Goal: Task Accomplishment & Management: Complete application form

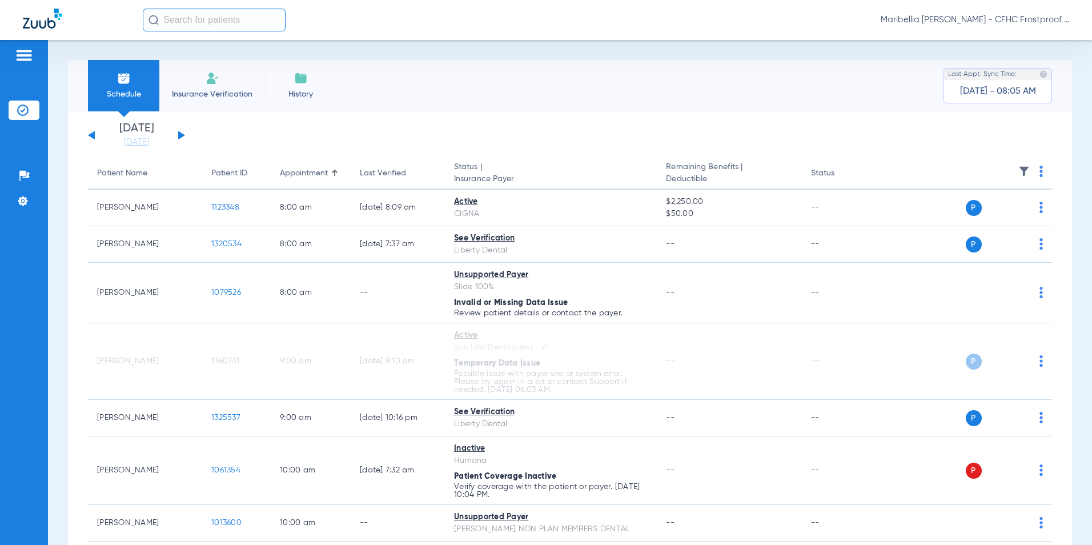
click at [179, 134] on button at bounding box center [181, 135] width 7 height 9
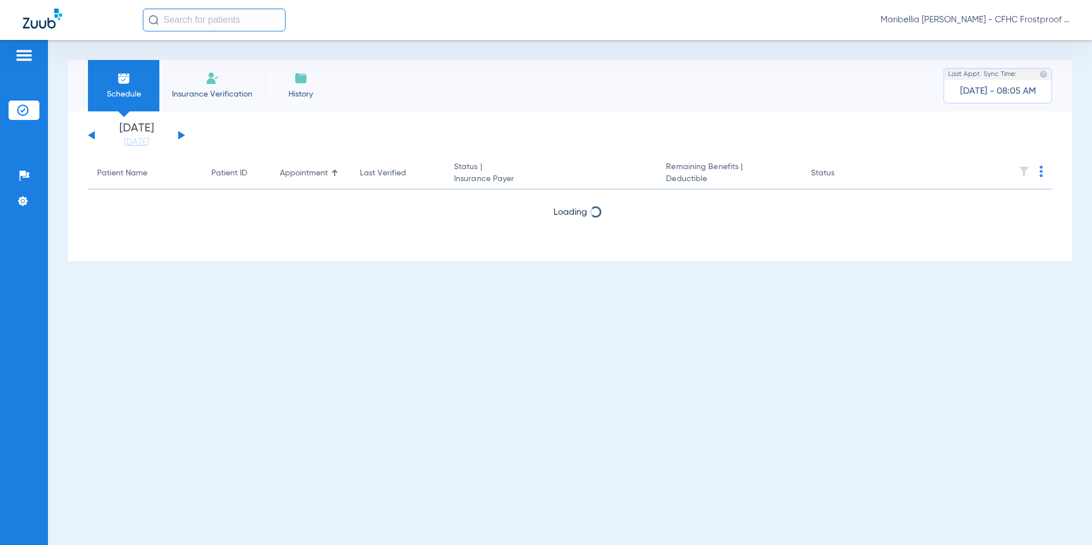
click at [179, 134] on button at bounding box center [181, 135] width 7 height 9
click at [180, 135] on button at bounding box center [181, 135] width 7 height 9
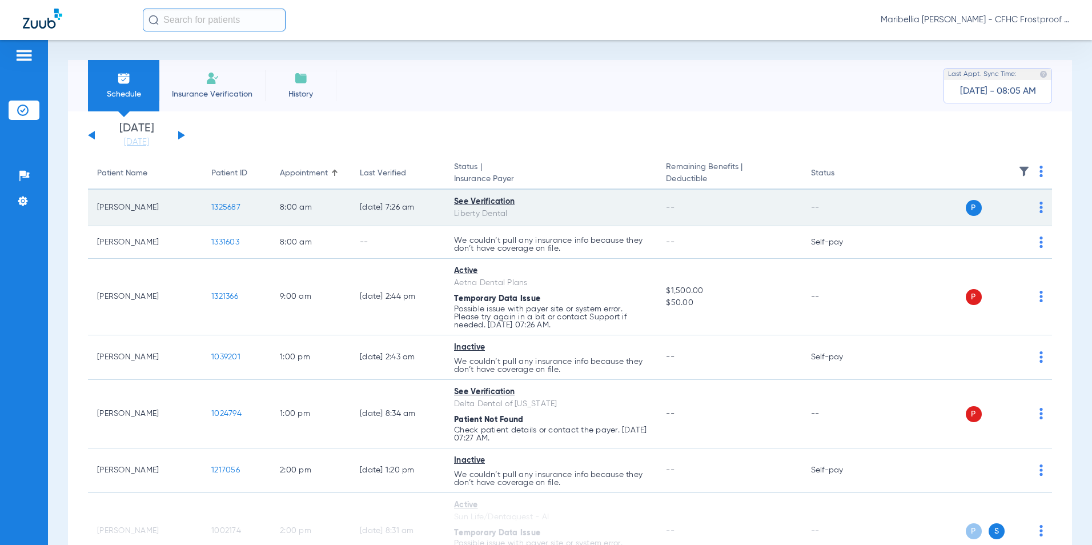
click at [232, 204] on span "1325687" at bounding box center [225, 207] width 29 height 8
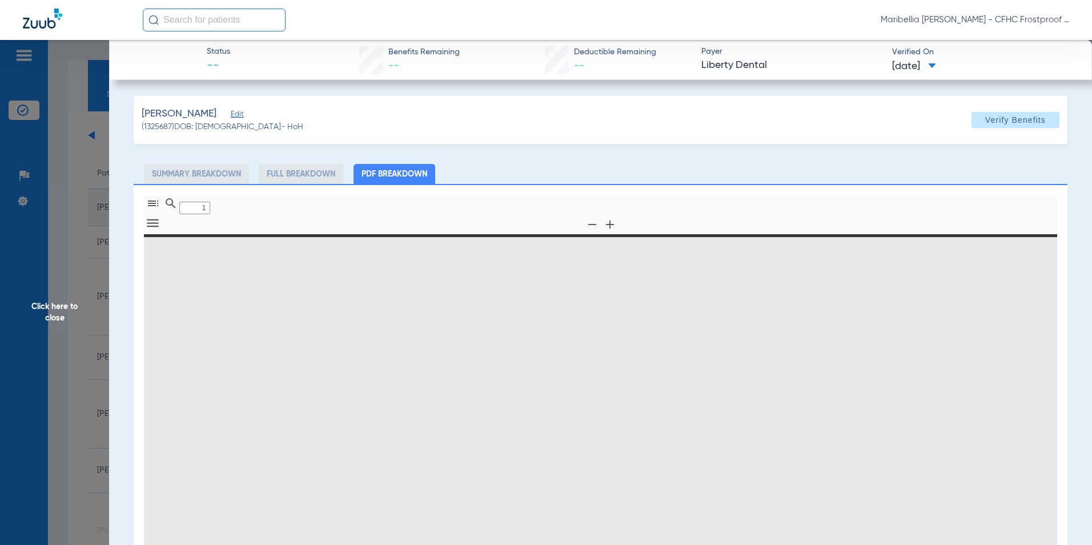
type input "0"
select select "page-width"
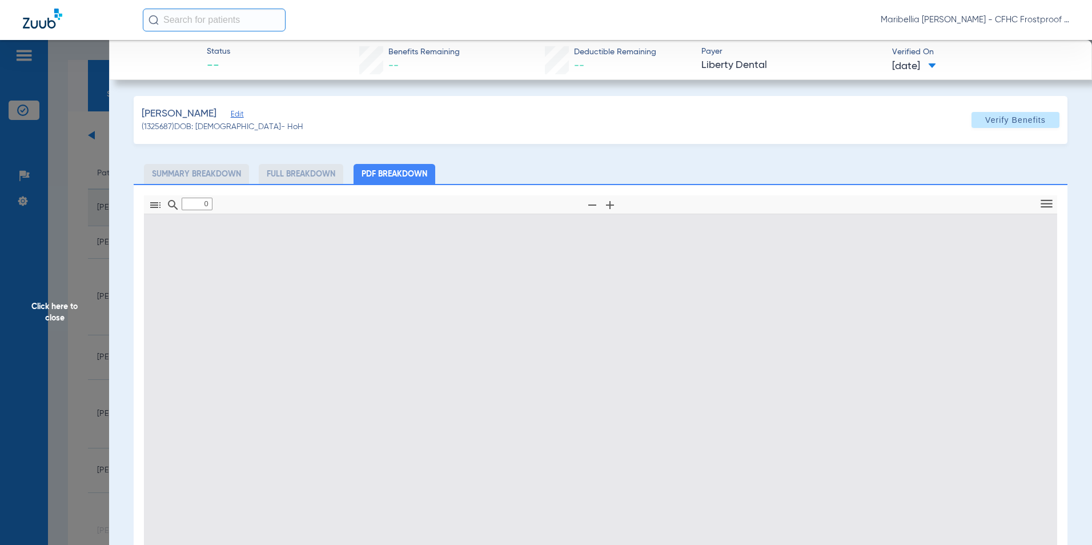
type input "1"
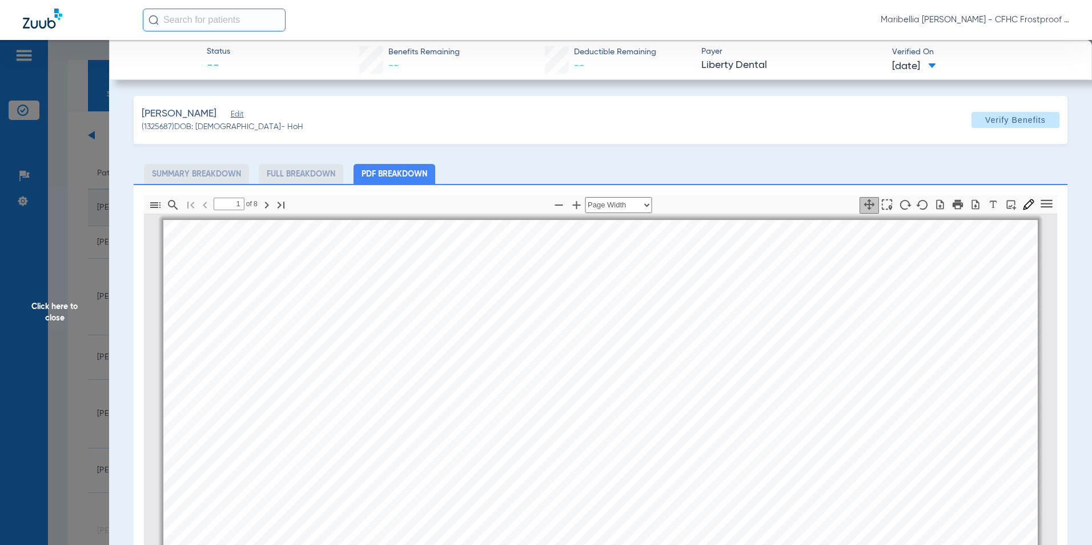
scroll to position [6, 0]
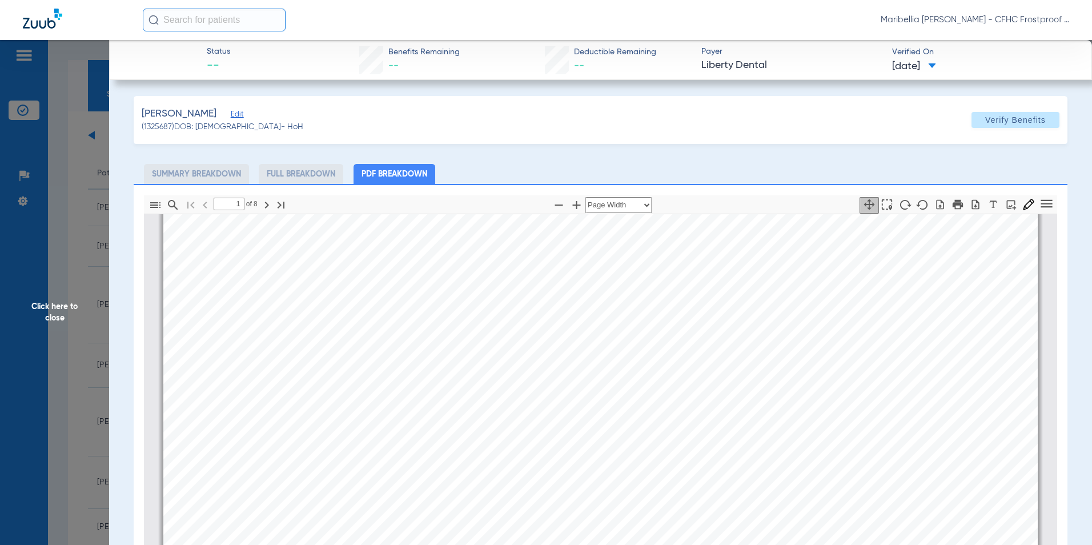
click at [71, 298] on span "Click here to close" at bounding box center [54, 312] width 109 height 545
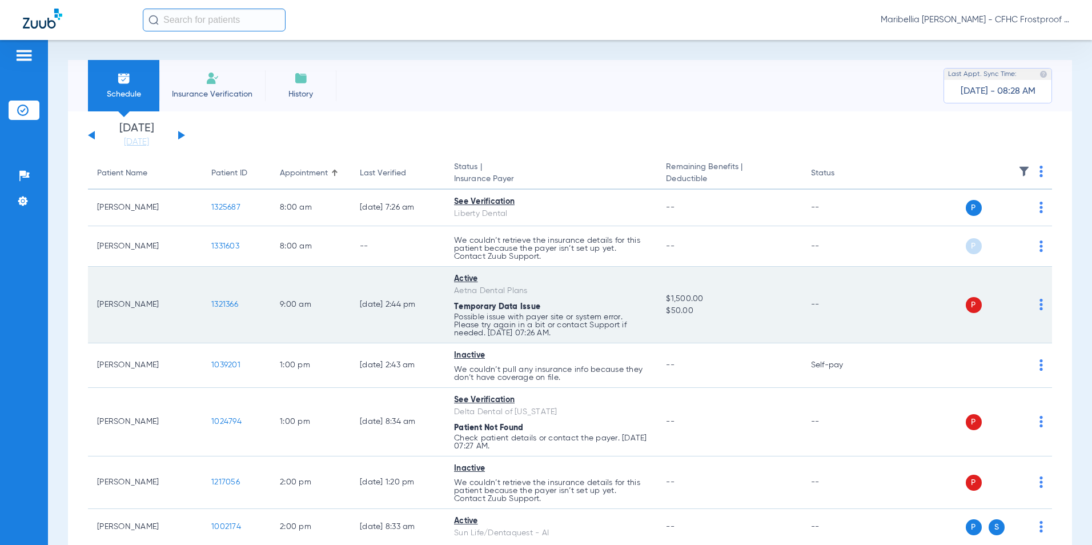
click at [223, 304] on span "1321366" at bounding box center [224, 304] width 27 height 8
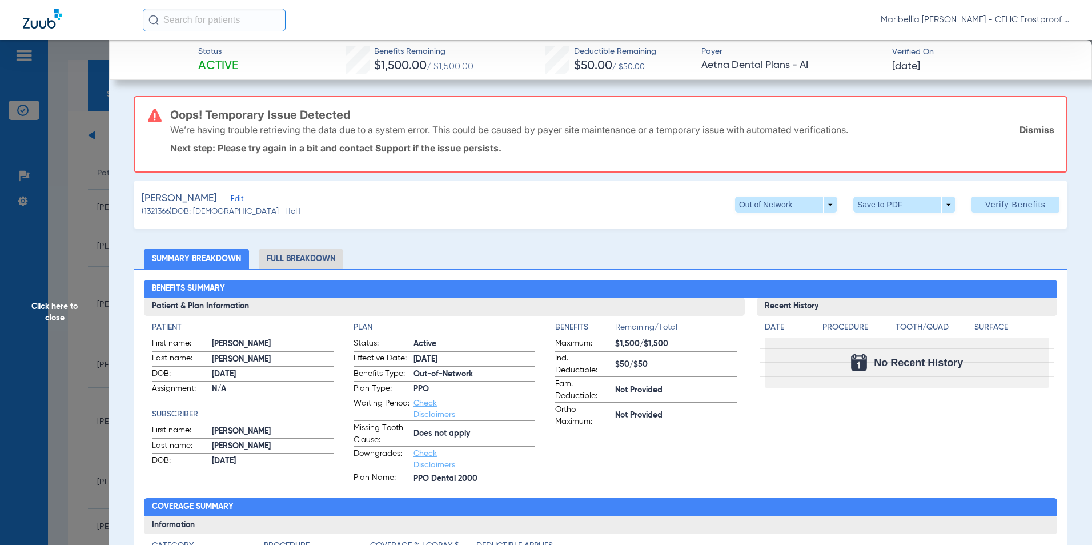
click at [231, 199] on span "Edit" at bounding box center [236, 200] width 10 height 11
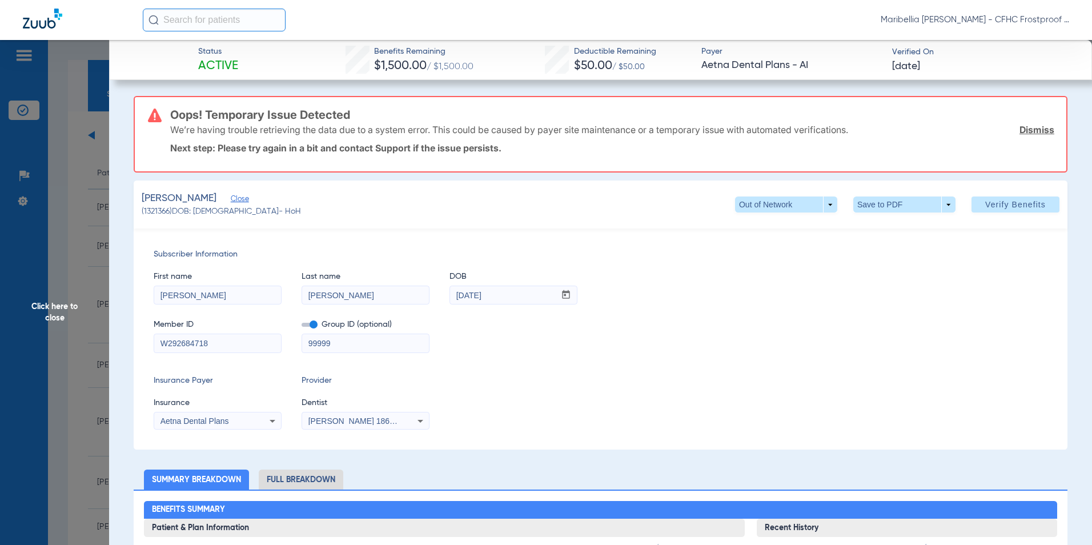
click at [314, 331] on mat-form-field "99999" at bounding box center [366, 342] width 128 height 22
click at [311, 323] on span at bounding box center [310, 325] width 16 height 4
click at [302, 327] on input "checkbox" at bounding box center [302, 327] width 0 height 0
click at [243, 417] on div "Aetna Dental Plans" at bounding box center [206, 421] width 92 height 8
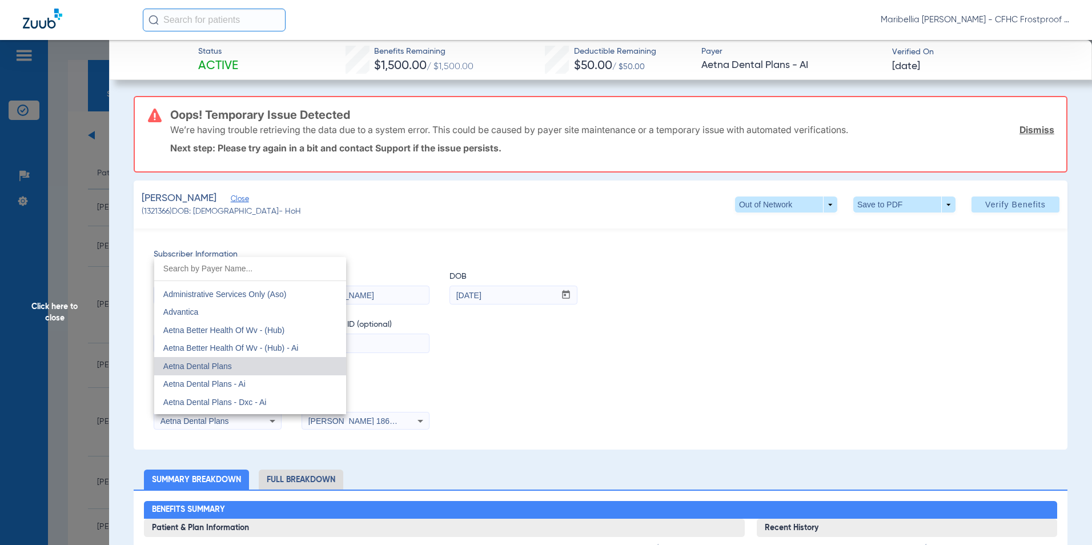
scroll to position [69, 0]
click at [684, 190] on div at bounding box center [546, 272] width 1092 height 545
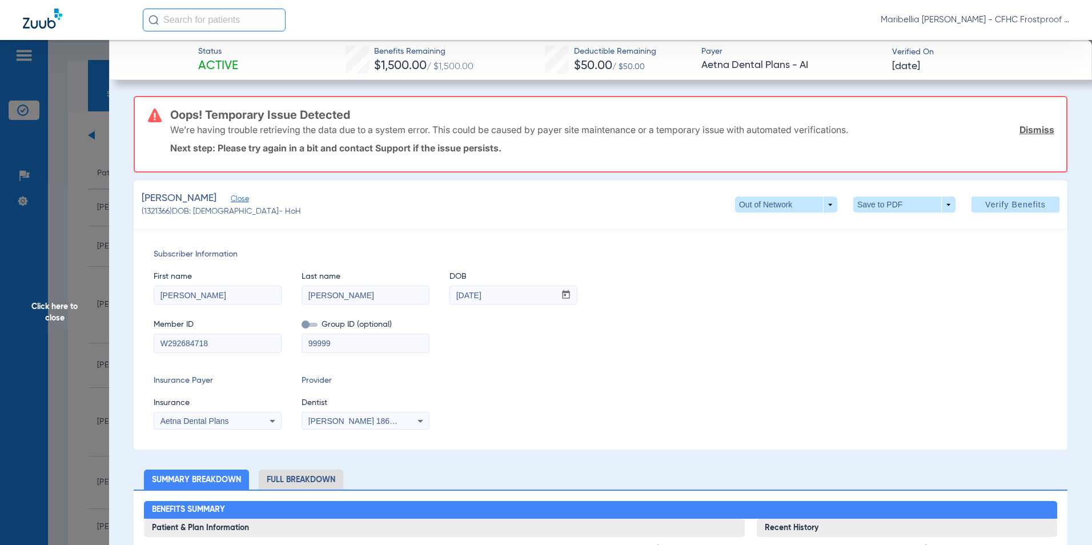
click at [985, 203] on span "Verify Benefits" at bounding box center [1015, 204] width 61 height 9
